Goal: Task Accomplishment & Management: Manage account settings

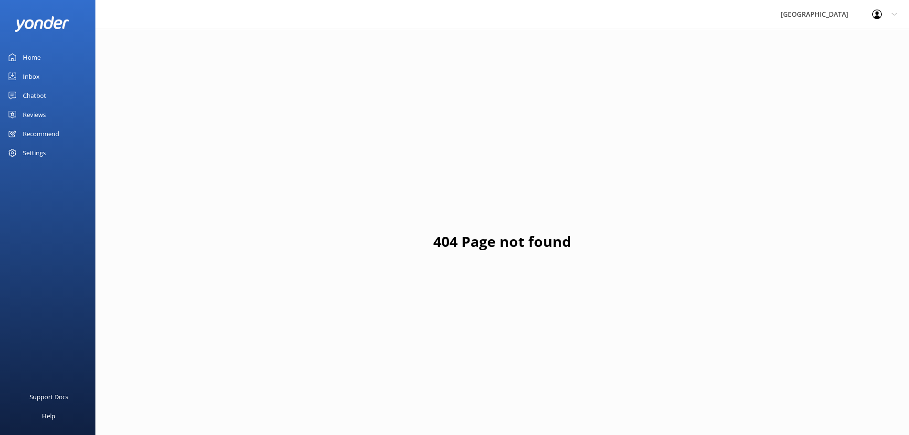
click at [36, 116] on div "Reviews" at bounding box center [34, 114] width 23 height 19
